Goal: Communication & Community: Answer question/provide support

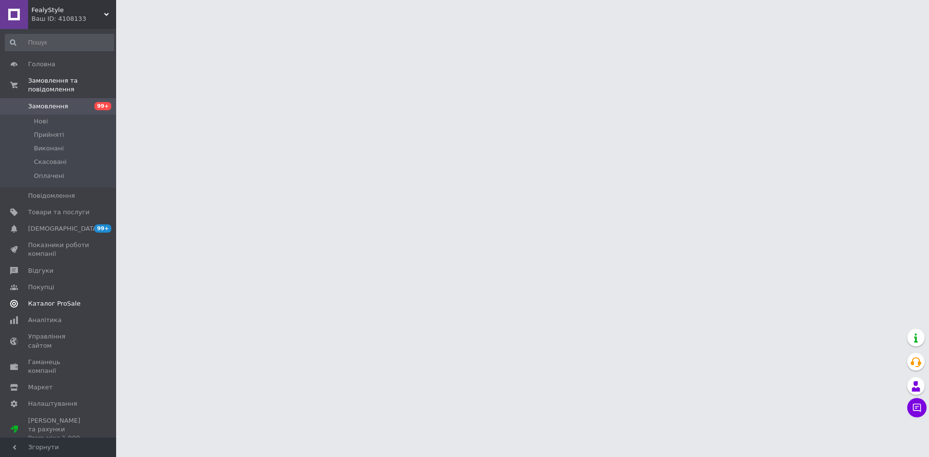
click at [48, 296] on link "Каталог ProSale" at bounding box center [59, 304] width 119 height 16
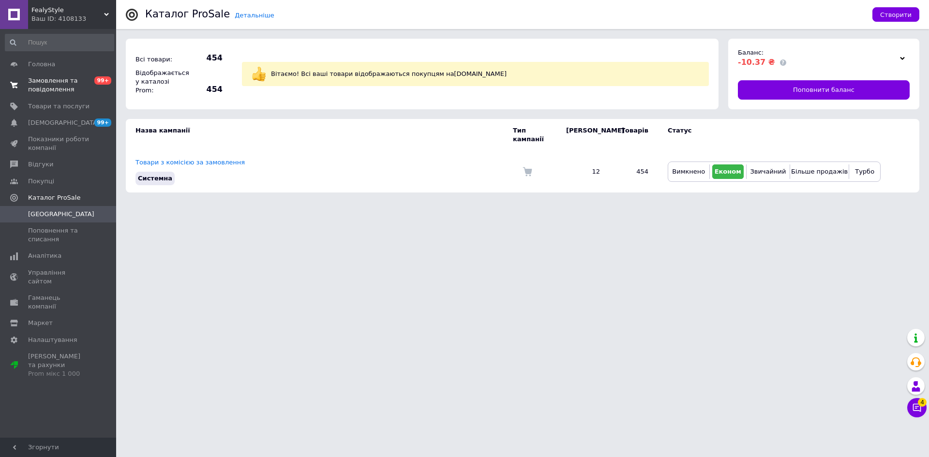
click at [60, 80] on span "Замовлення та повідомлення" at bounding box center [58, 84] width 61 height 17
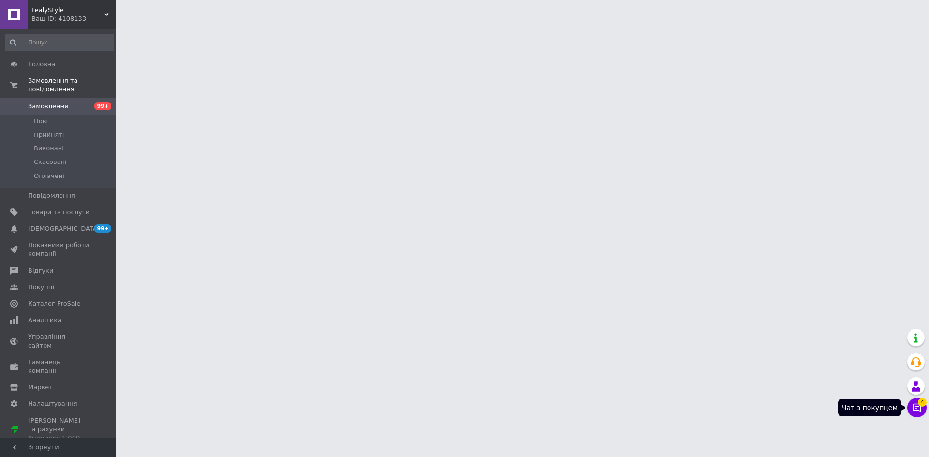
click at [914, 408] on icon at bounding box center [917, 408] width 10 height 10
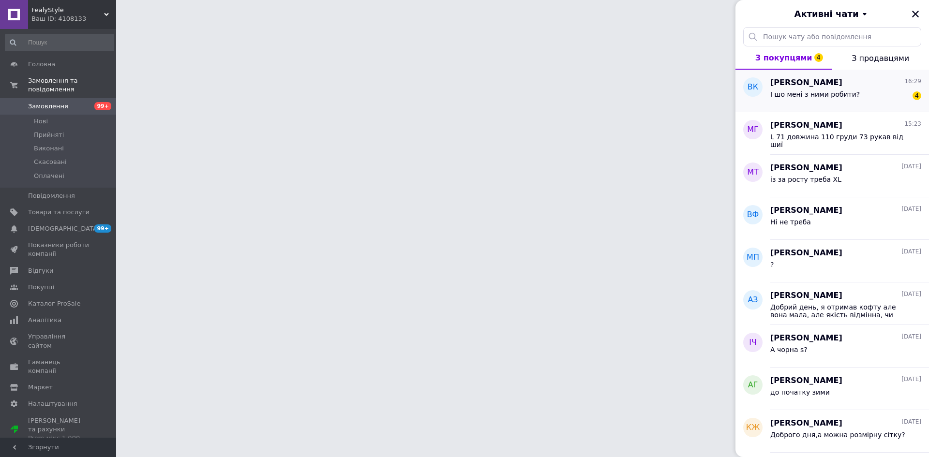
click at [749, 100] on div "ВК" at bounding box center [752, 91] width 35 height 43
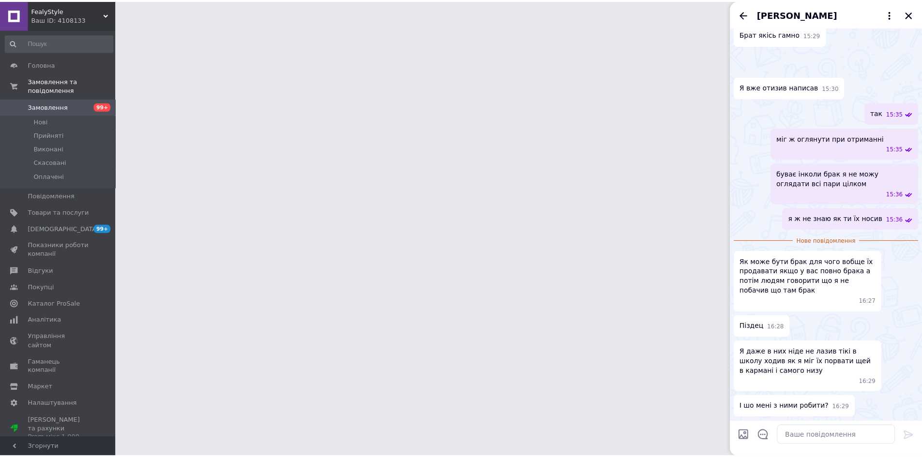
scroll to position [539, 0]
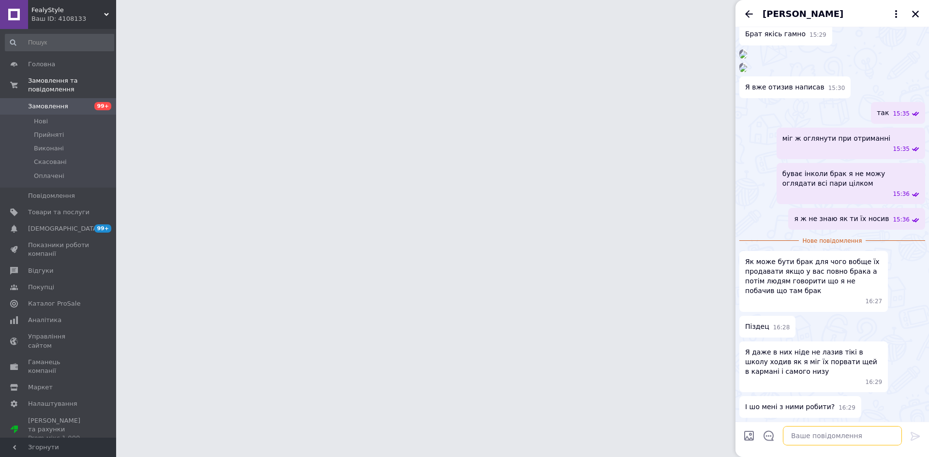
click at [827, 437] on textarea at bounding box center [842, 435] width 119 height 19
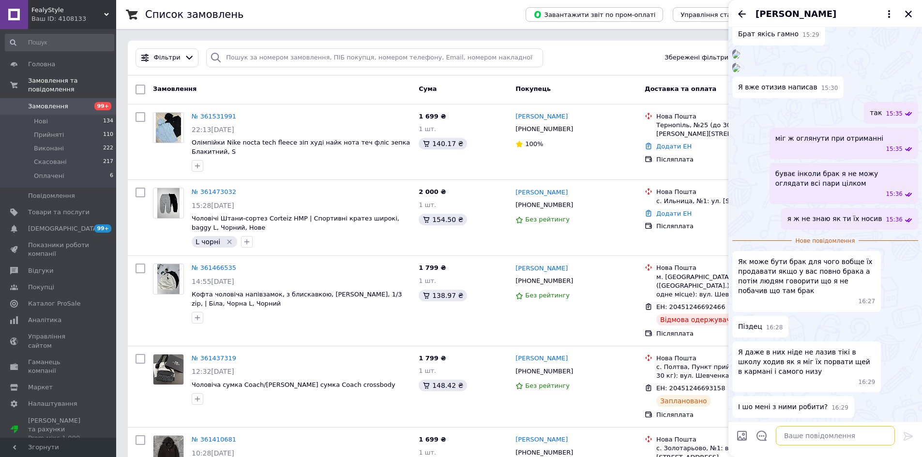
click at [795, 431] on textarea at bounding box center [835, 435] width 119 height 19
type textarea "як я міг?"
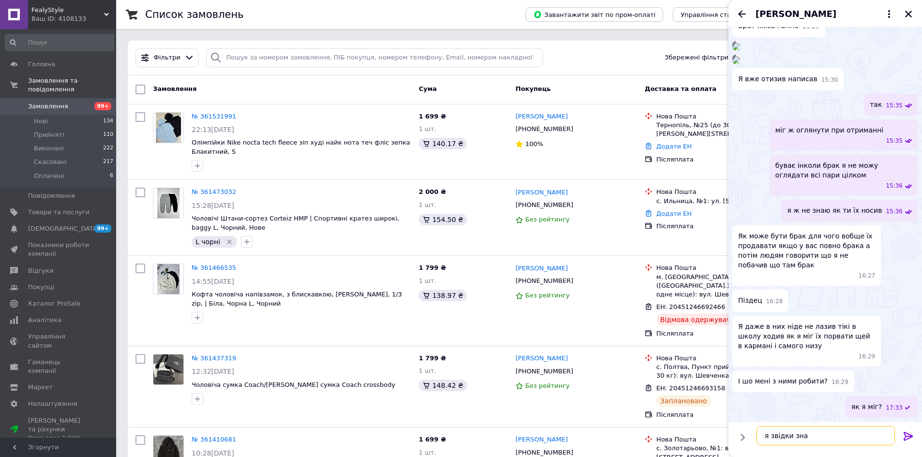
type textarea "я звідки знаю"
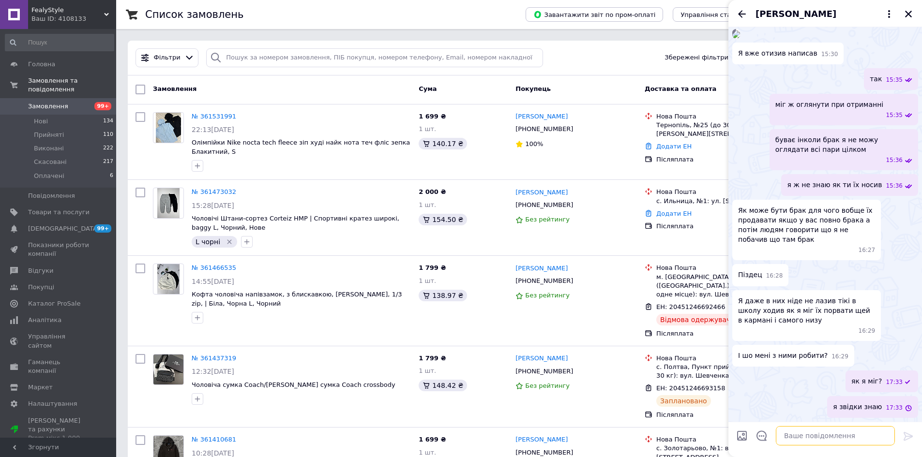
scroll to position [574, 0]
type textarea "вони ж просто так не порвуться"
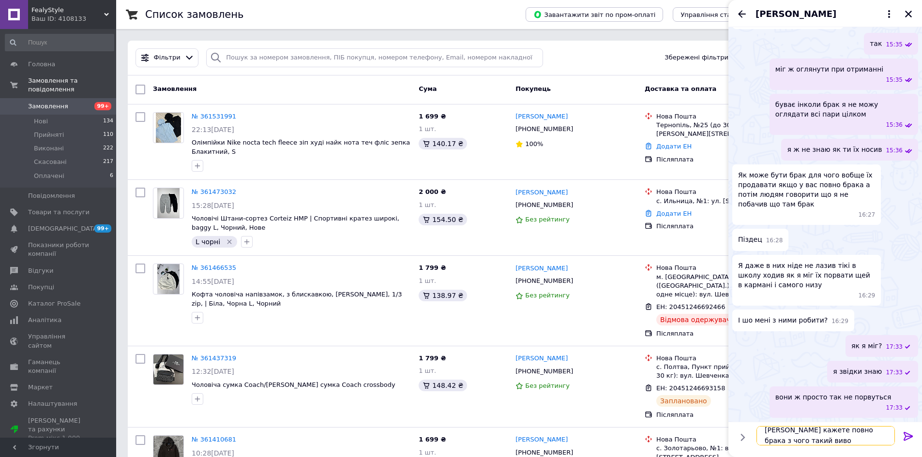
scroll to position [1, 0]
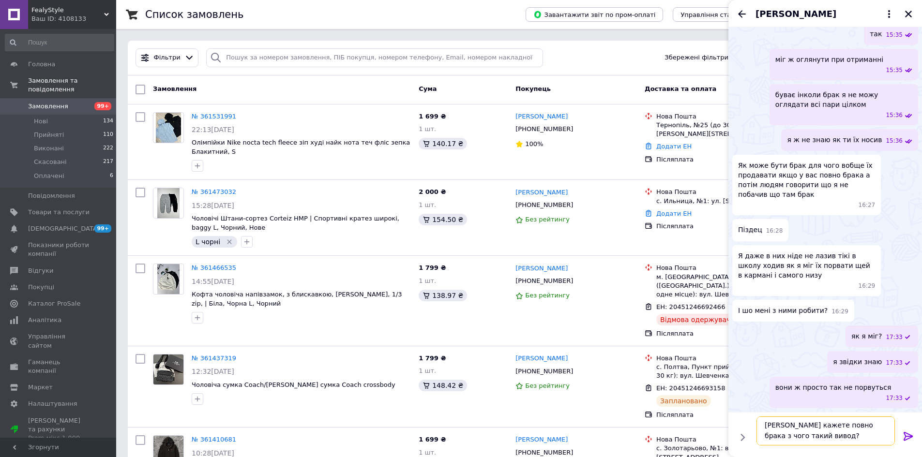
type textarea "[PERSON_NAME] кажете повно брака з чого такий вивод?"
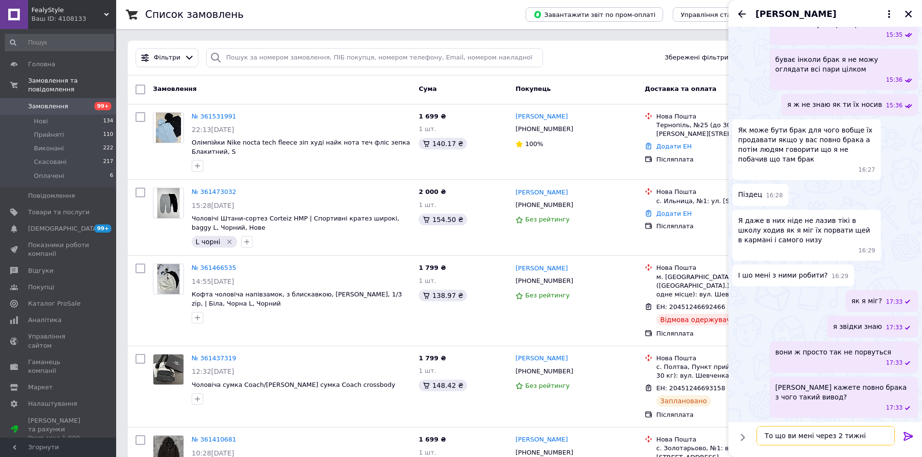
scroll to position [644, 0]
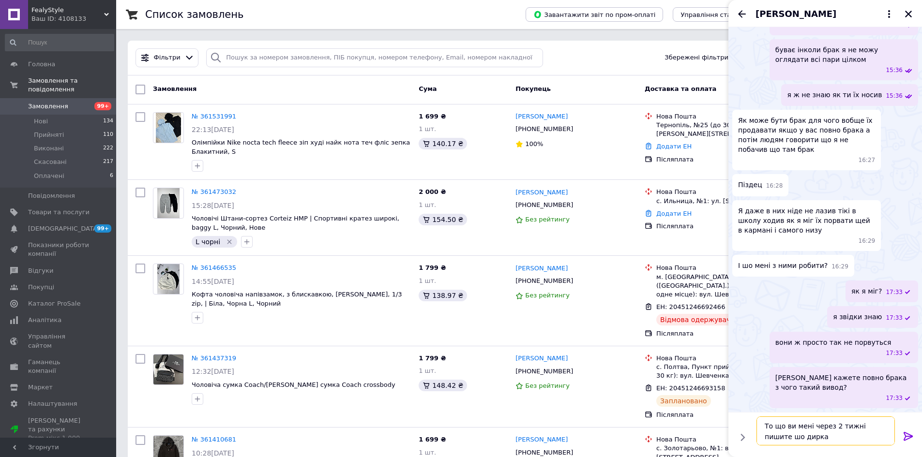
type textarea "То що ви мені через 2 тижні пишите шо дирка?"
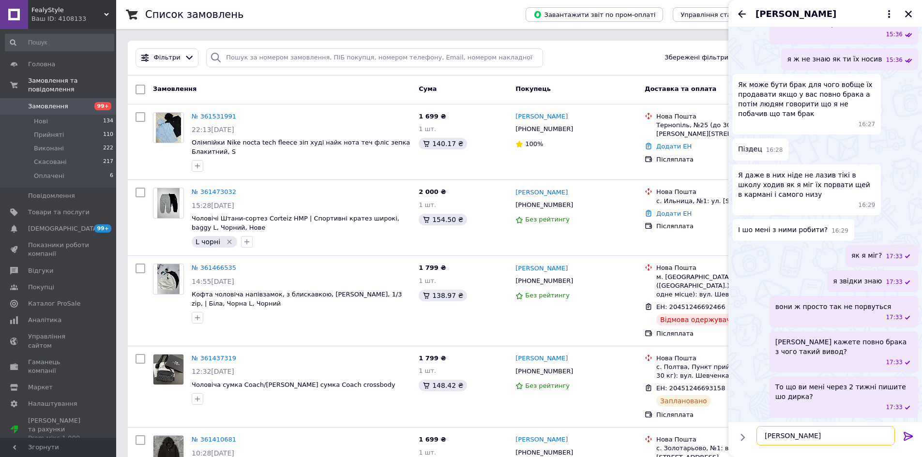
type textarea "Т"
